Goal: Navigation & Orientation: Find specific page/section

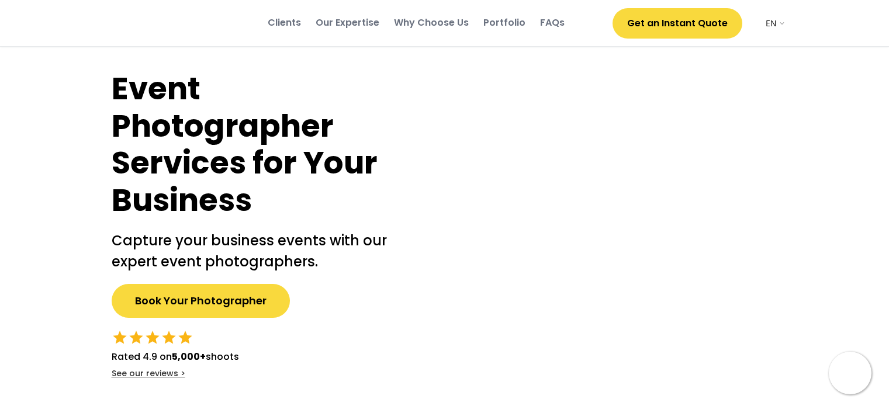
select select ""en""
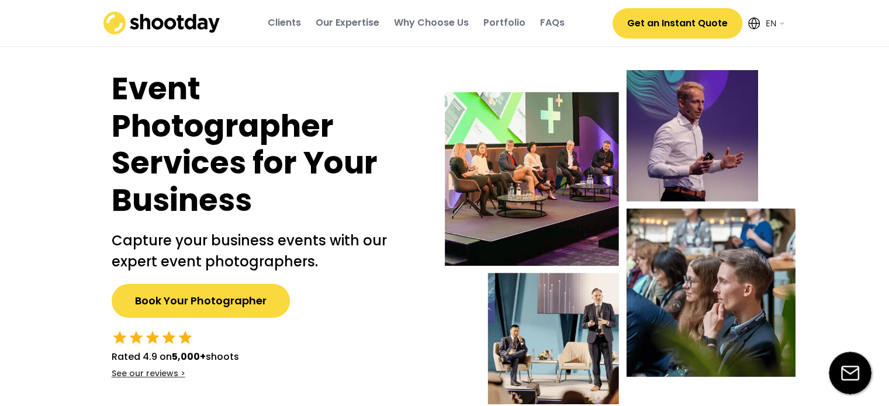
click at [498, 22] on div "Portfolio" at bounding box center [504, 22] width 42 height 13
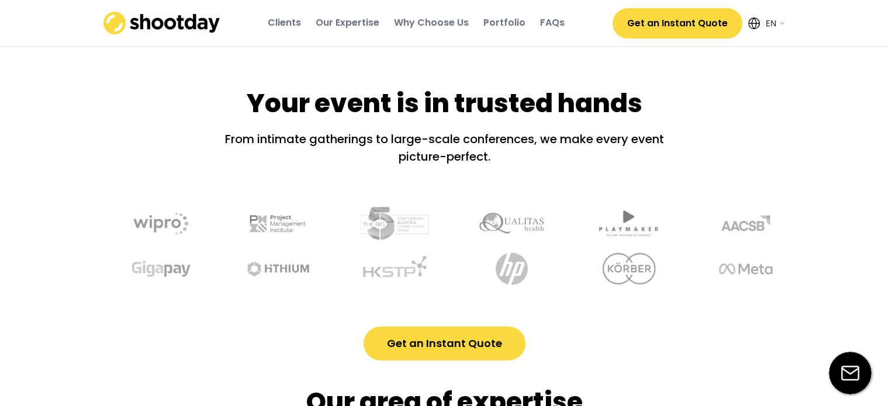
scroll to position [184, 0]
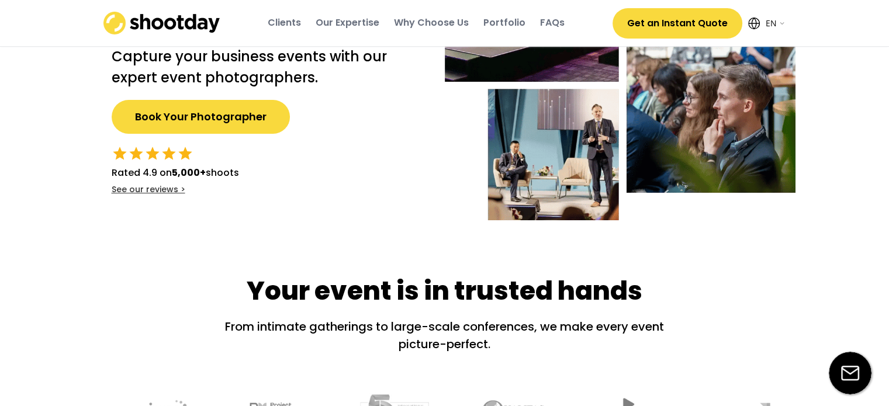
click at [289, 21] on div "Clients" at bounding box center [284, 22] width 33 height 13
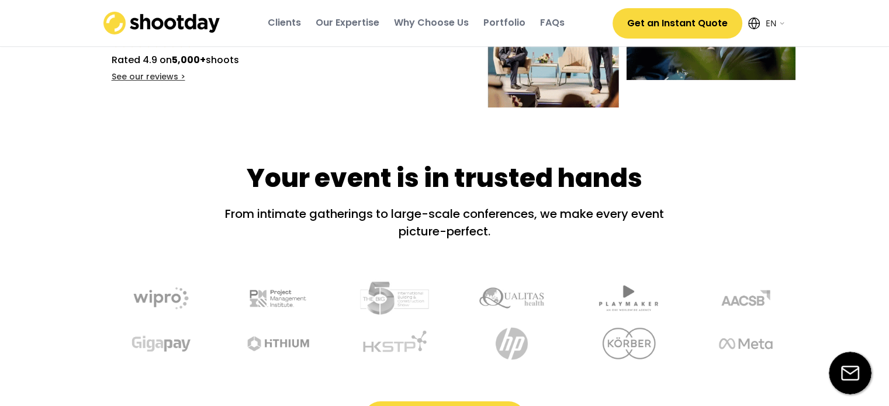
scroll to position [292, 0]
